Goal: Information Seeking & Learning: Learn about a topic

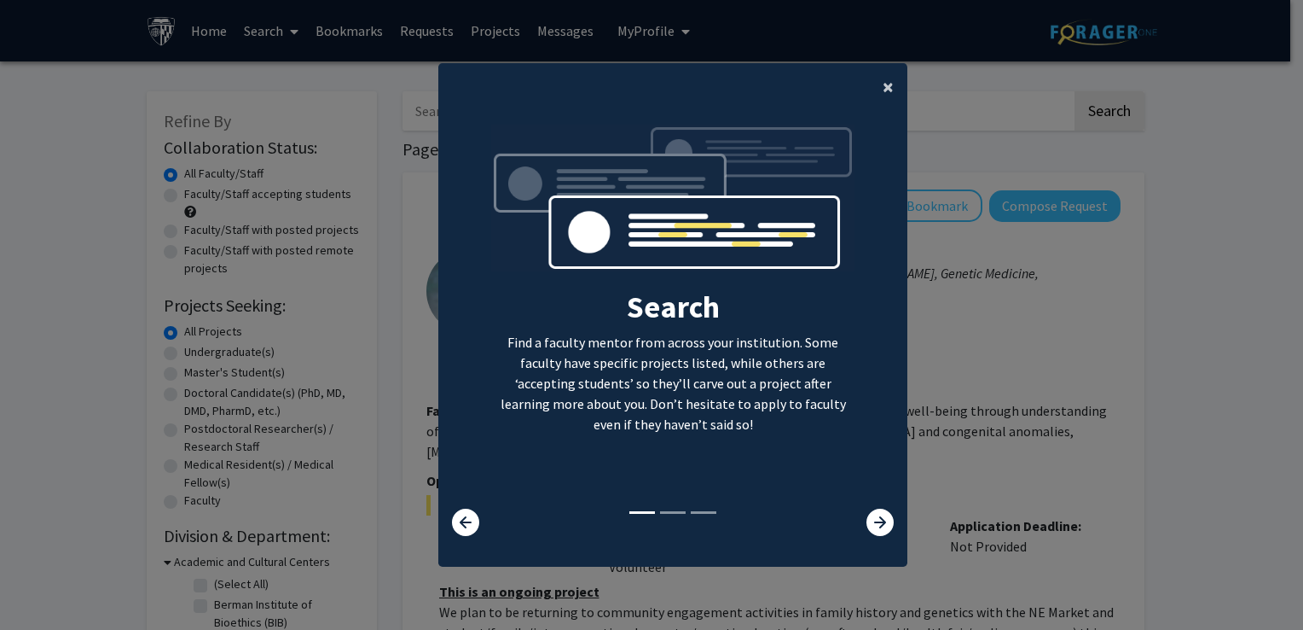
click at [891, 90] on button "×" at bounding box center [888, 87] width 38 height 48
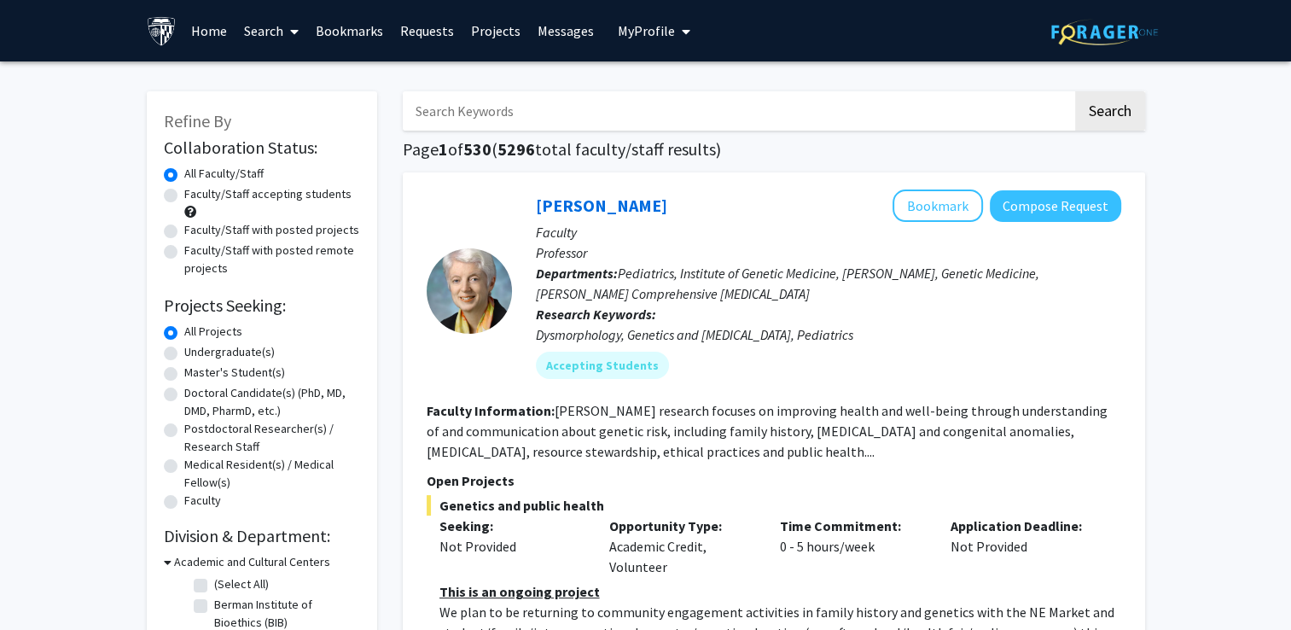
click at [259, 374] on label "Master's Student(s)" at bounding box center [234, 372] width 101 height 18
click at [195, 374] on input "Master's Student(s)" at bounding box center [189, 368] width 11 height 11
radio input "true"
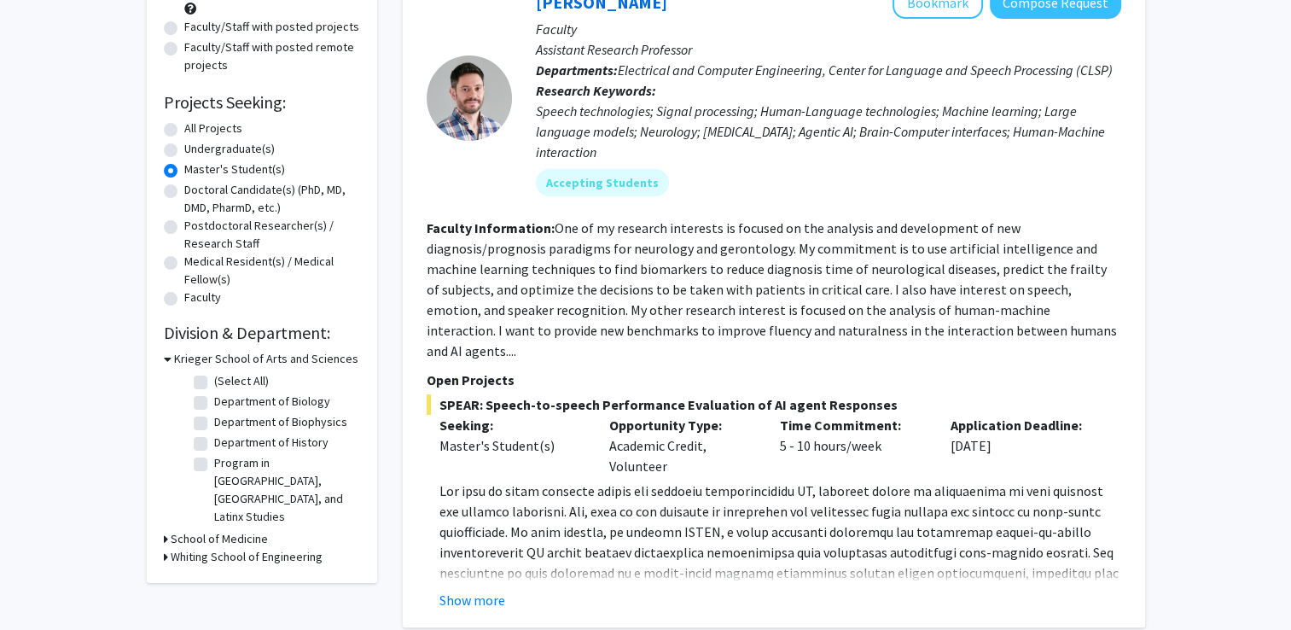
scroll to position [204, 0]
click at [208, 547] on h3 "Whiting School of Engineering" at bounding box center [247, 556] width 152 height 18
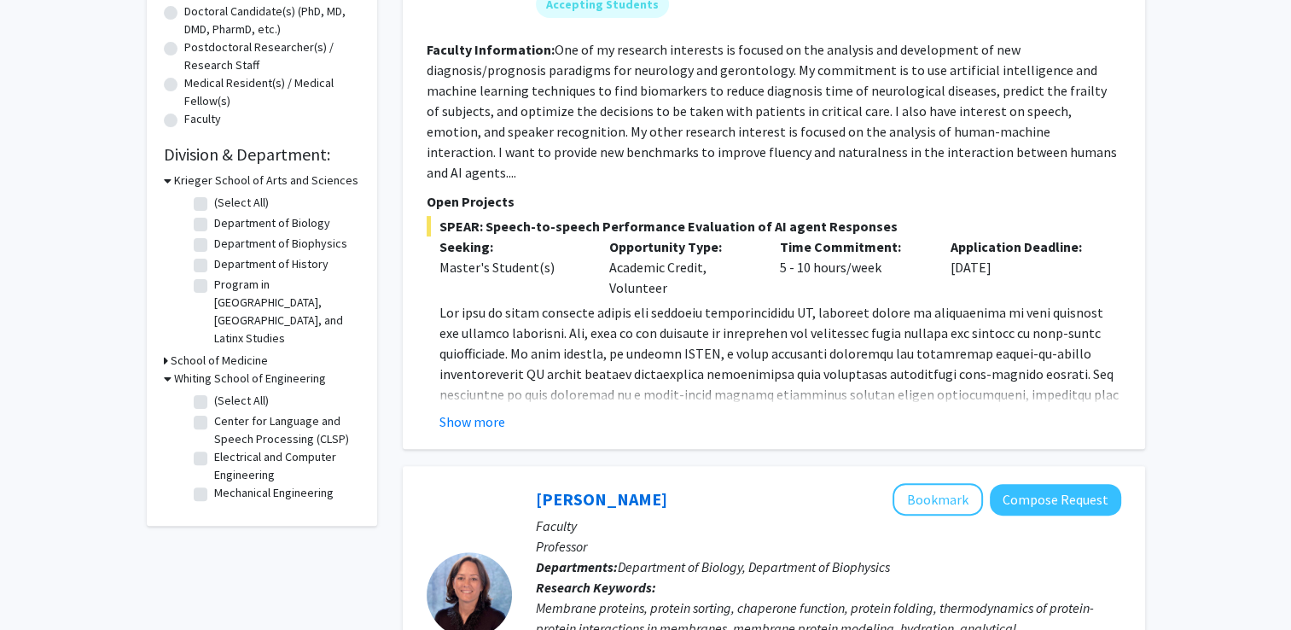
scroll to position [384, 0]
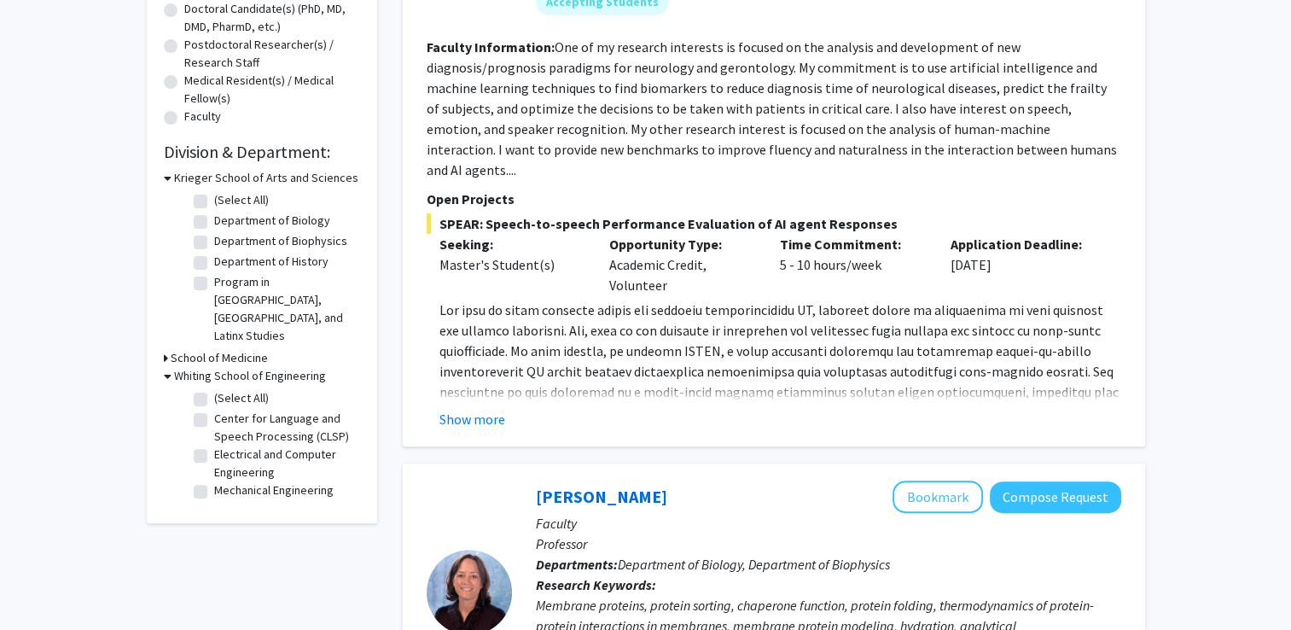
click at [253, 389] on label "(Select All)" at bounding box center [241, 398] width 55 height 18
click at [225, 389] on input "(Select All)" at bounding box center [219, 394] width 11 height 11
checkbox input "true"
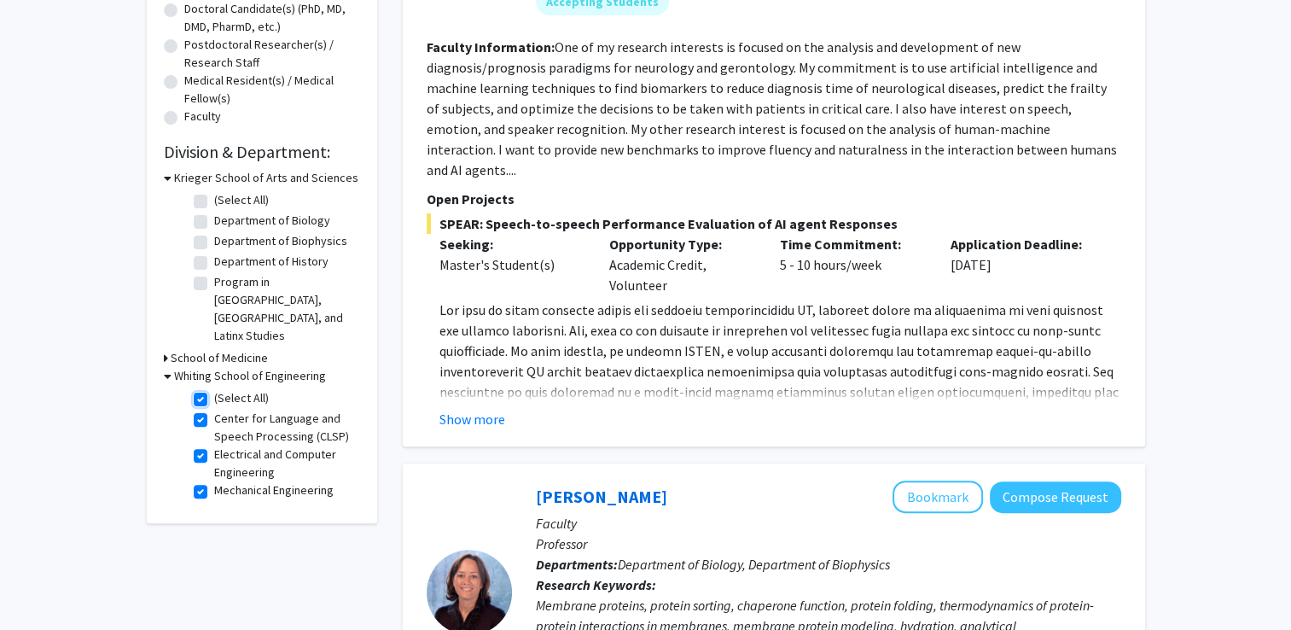
checkbox input "true"
